Goal: Find specific page/section: Find specific page/section

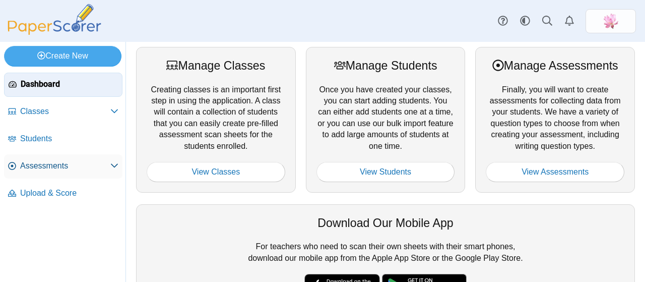
click at [56, 165] on span "Assessments" at bounding box center [65, 165] width 90 height 11
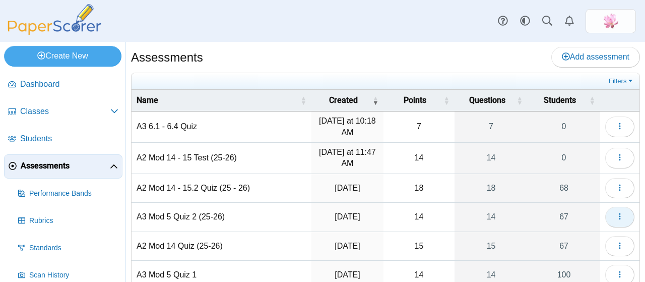
click at [616, 214] on icon "button" at bounding box center [620, 216] width 8 height 8
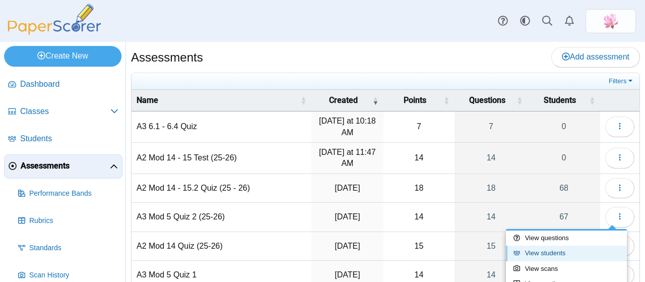
click at [552, 254] on link "View students" at bounding box center [566, 253] width 121 height 15
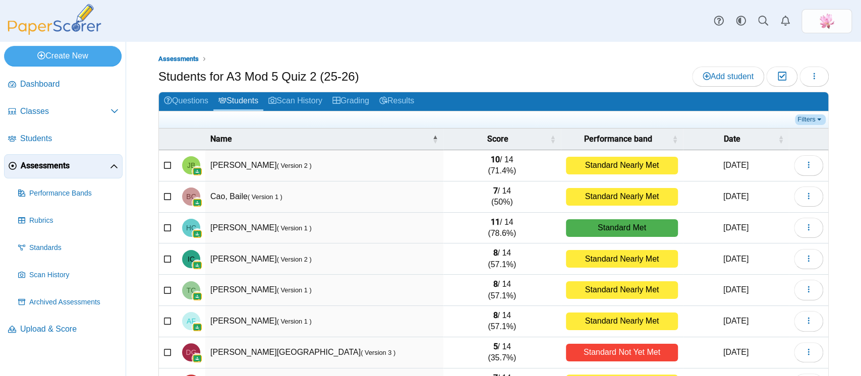
click at [645, 117] on link "Filters" at bounding box center [810, 119] width 31 height 10
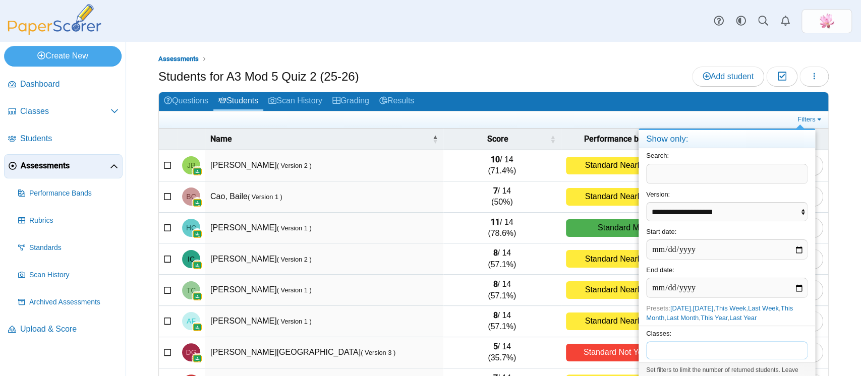
click at [645, 281] on tags "​" at bounding box center [726, 350] width 161 height 18
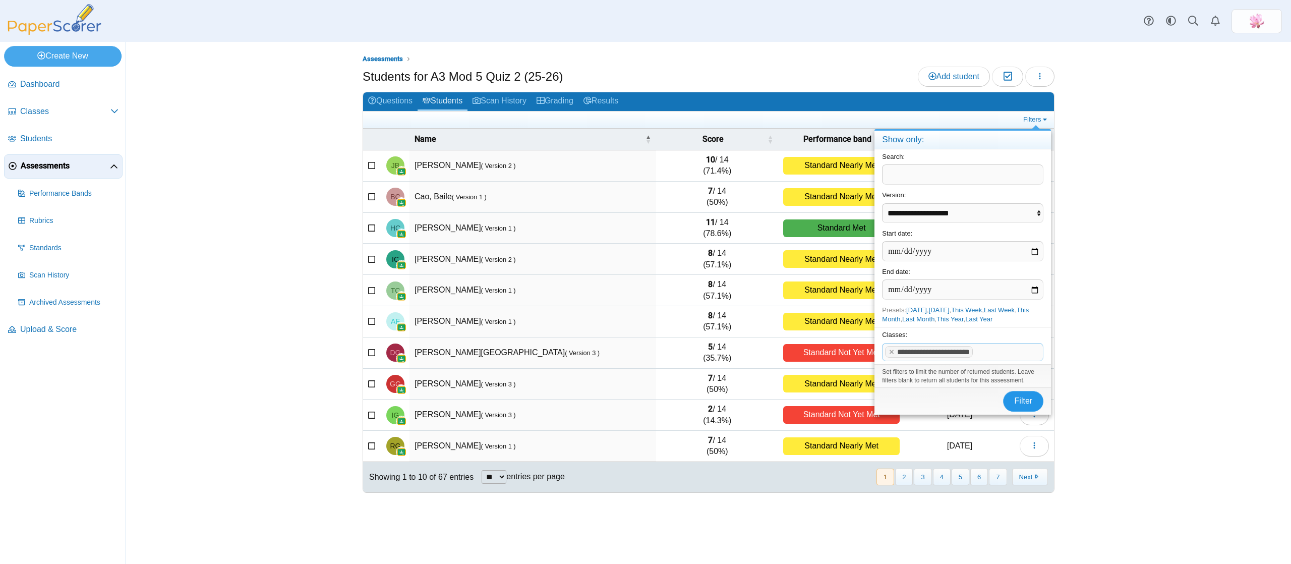
click at [645, 281] on span "Filter" at bounding box center [1024, 400] width 18 height 9
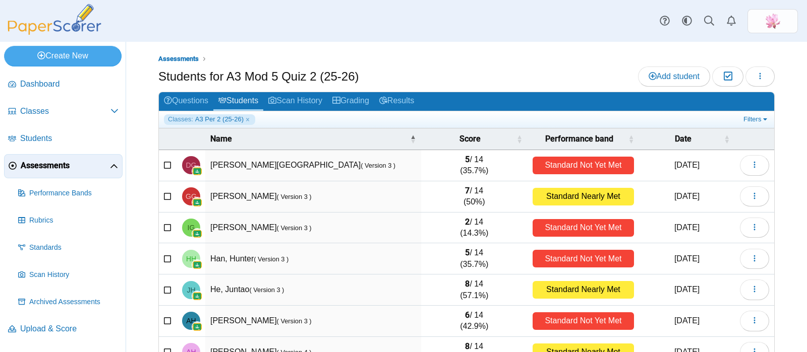
click at [421, 26] on div "Dashboard Classes Archived classes Students Assessments" at bounding box center [403, 21] width 807 height 42
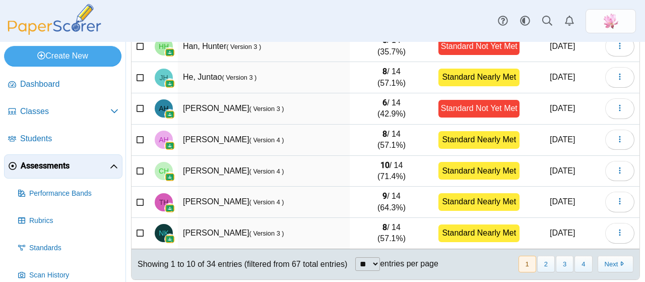
scroll to position [210, 0]
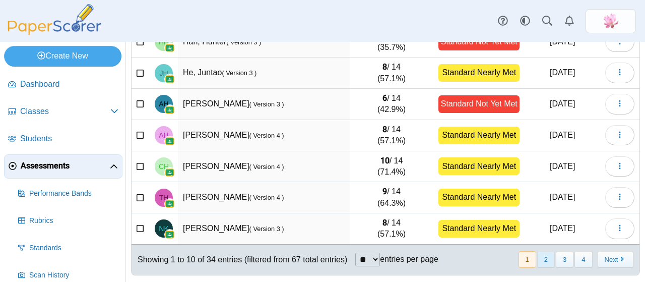
click at [542, 254] on button "2" at bounding box center [547, 259] width 18 height 17
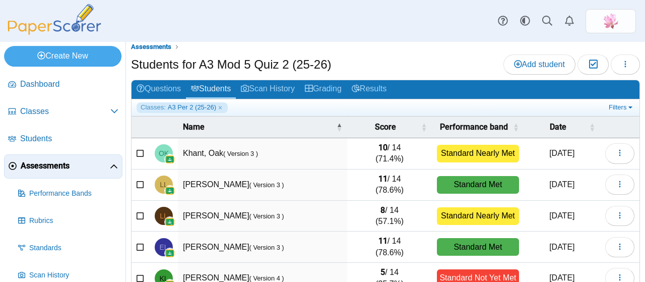
scroll to position [6, 0]
